Goal: Transaction & Acquisition: Purchase product/service

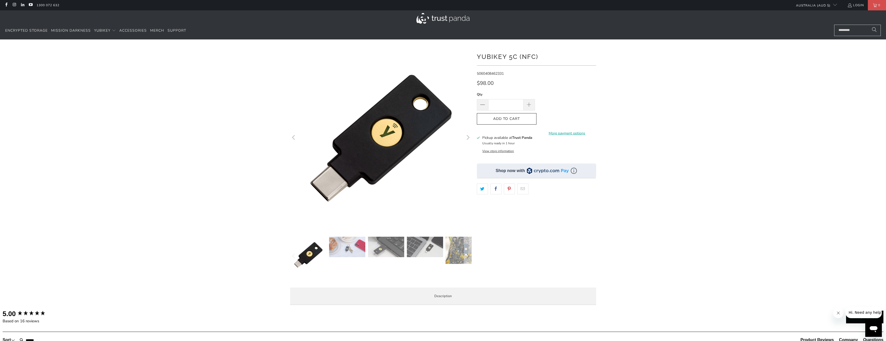
click at [123, 191] on div at bounding box center [443, 178] width 886 height 262
click at [532, 103] on span at bounding box center [528, 104] width 11 height 11
click at [530, 105] on span at bounding box center [529, 105] width 6 height 6
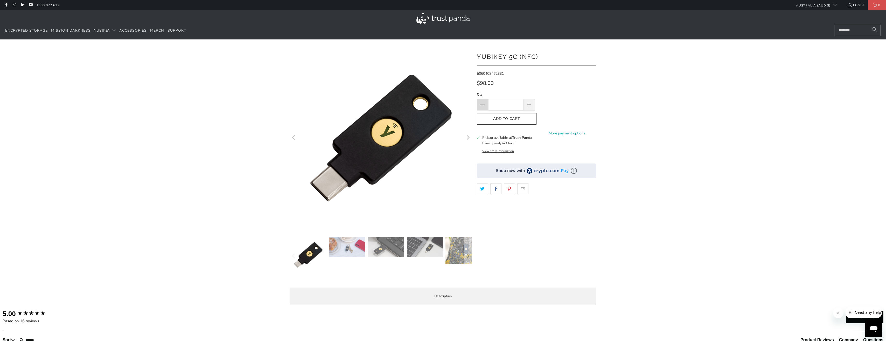
click at [481, 105] on span at bounding box center [482, 105] width 6 height 6
type input "*"
click at [502, 104] on input "*" at bounding box center [505, 104] width 35 height 11
click at [505, 122] on icon "button" at bounding box center [506, 119] width 8 height 8
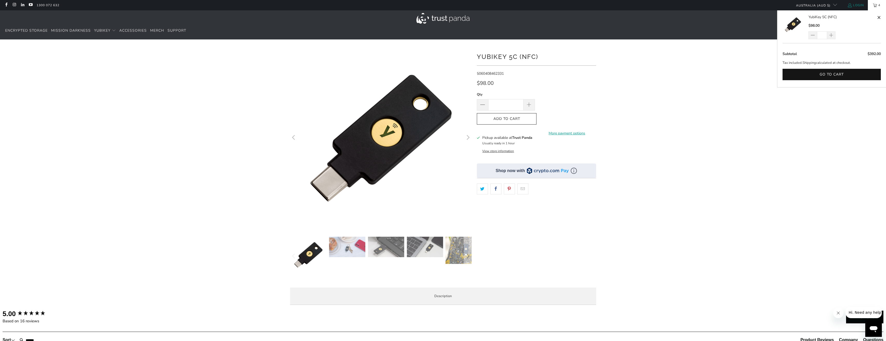
click at [856, 3] on link "Login" at bounding box center [855, 5] width 17 height 6
